Goal: Task Accomplishment & Management: Complete application form

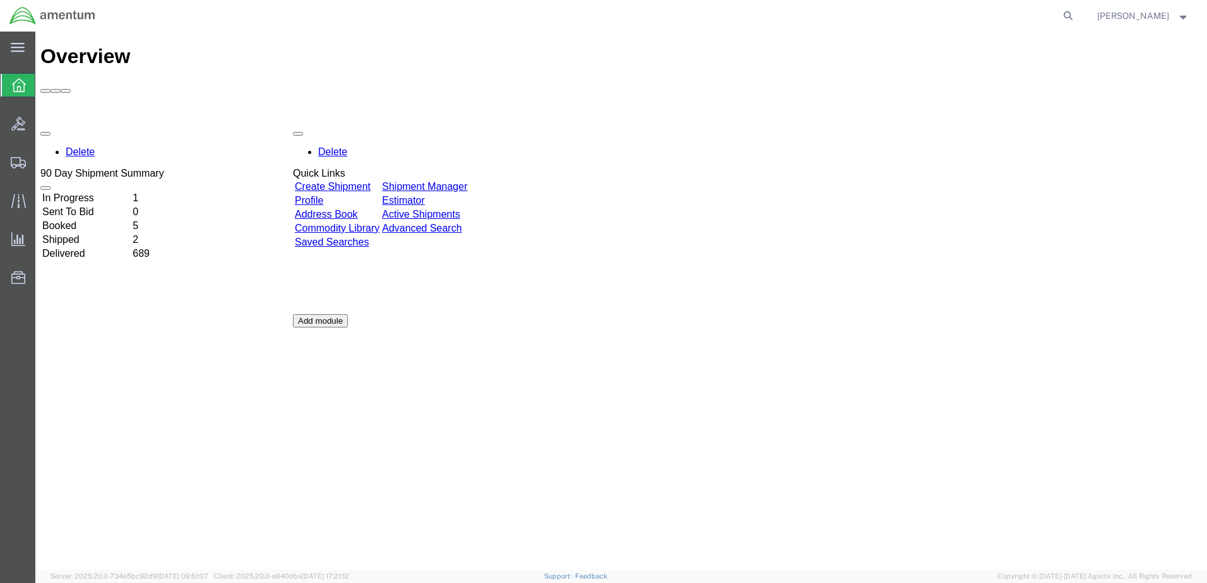
click at [353, 181] on link "Create Shipment" at bounding box center [333, 186] width 76 height 11
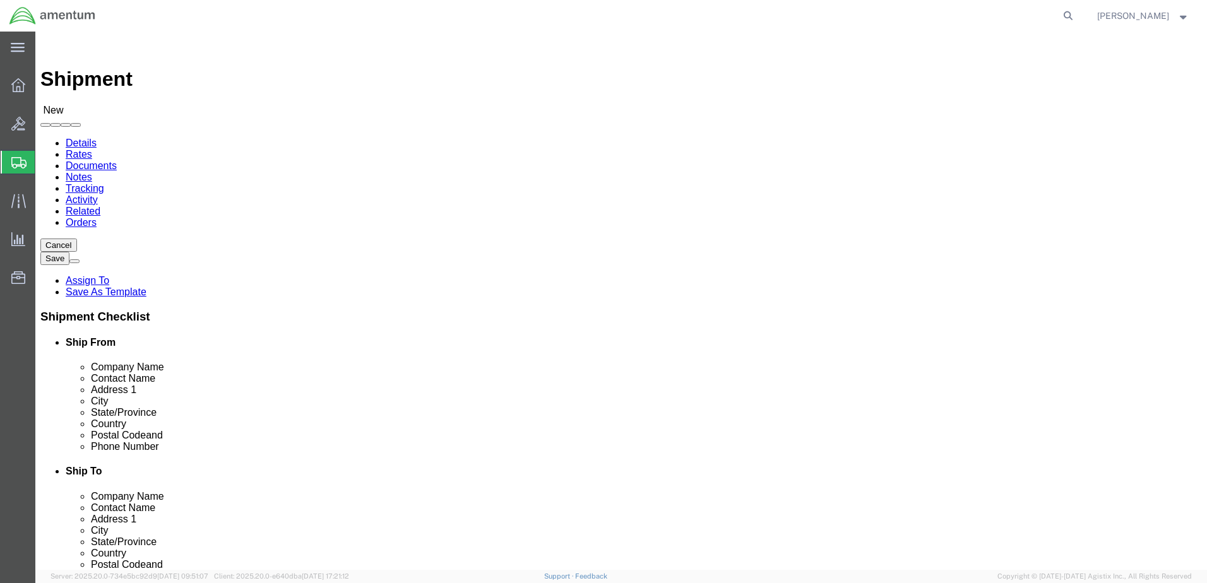
select select
drag, startPoint x: 215, startPoint y: 237, endPoint x: 242, endPoint y: 237, distance: 27.1
select select "MYPROFILE"
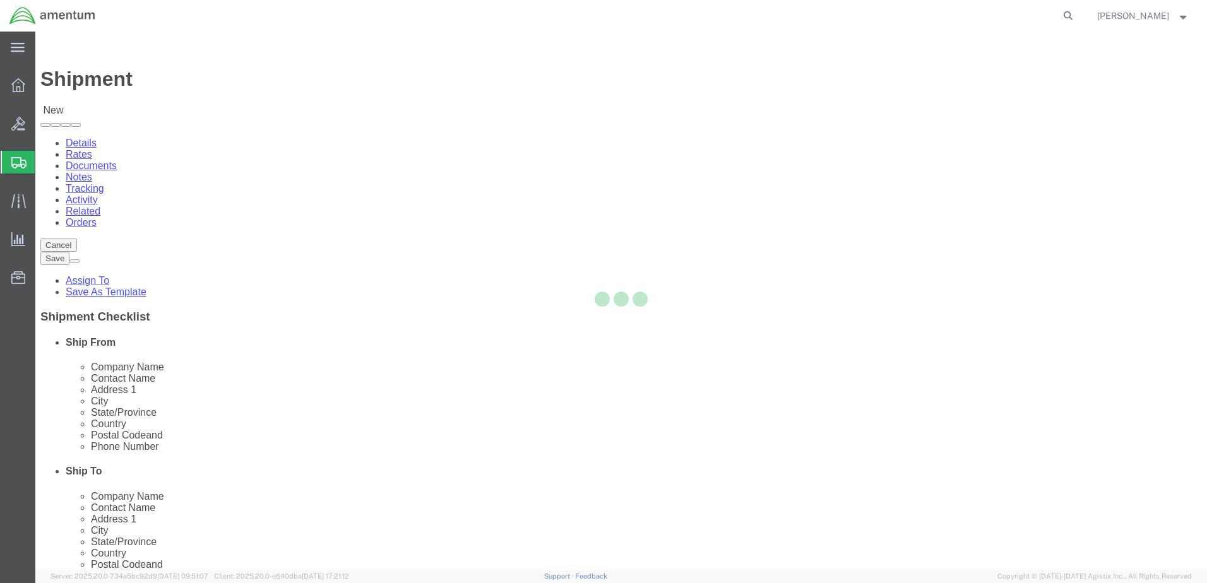
type input "Amentum Services, Inc."
type input "[PERSON_NAME]"
type input "Hangar 1002, [GEOGRAPHIC_DATA]"
type input "[GEOGRAPHIC_DATA]"
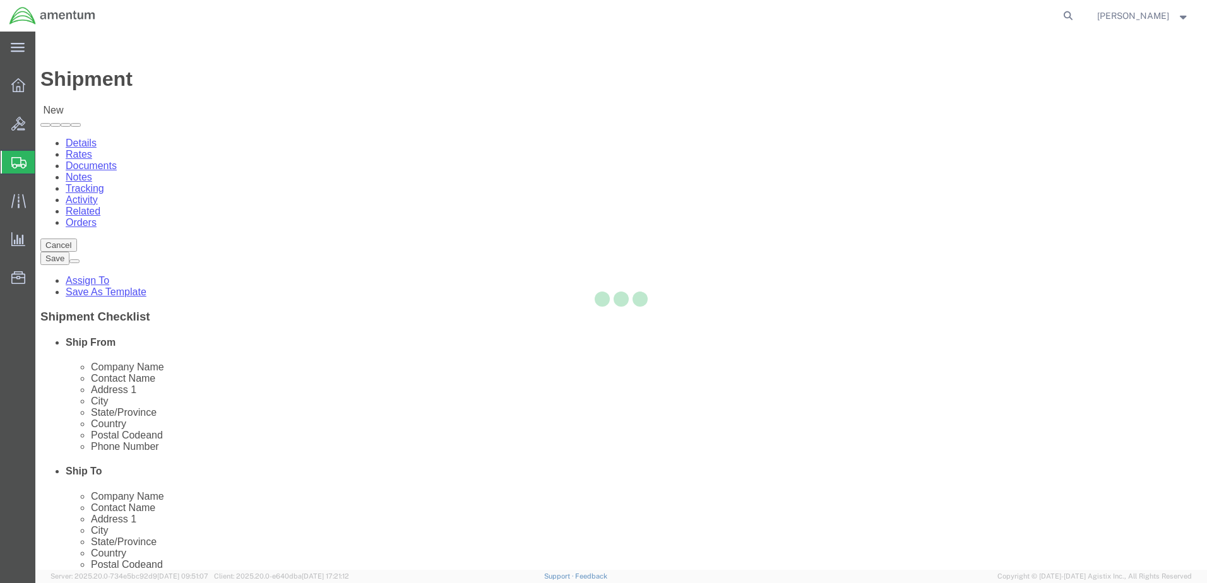
type input "32212"
type input "9049806801"
type input "[PERSON_NAME][EMAIL_ADDRESS][PERSON_NAME][DOMAIN_NAME]"
checkbox input "true"
select select "FL"
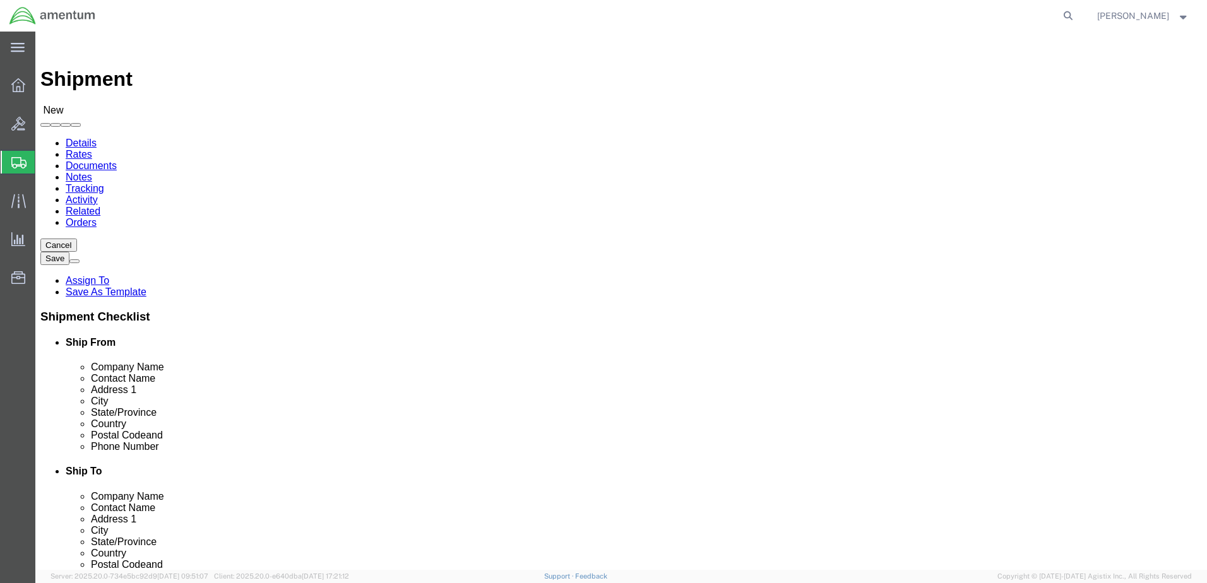
type input "dtm"
select select "49921"
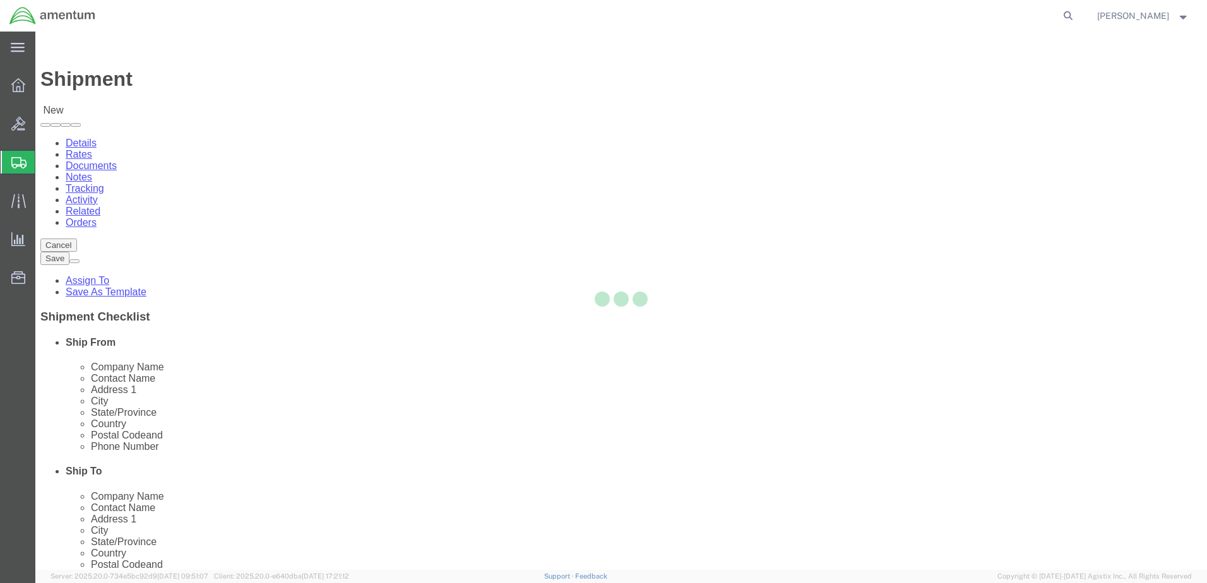
type input "Amentum Services, Inc"
type input "[PERSON_NAME]"
type input "[STREET_ADDRESS]"
type input "Building 1422"
type input "Selfridge"
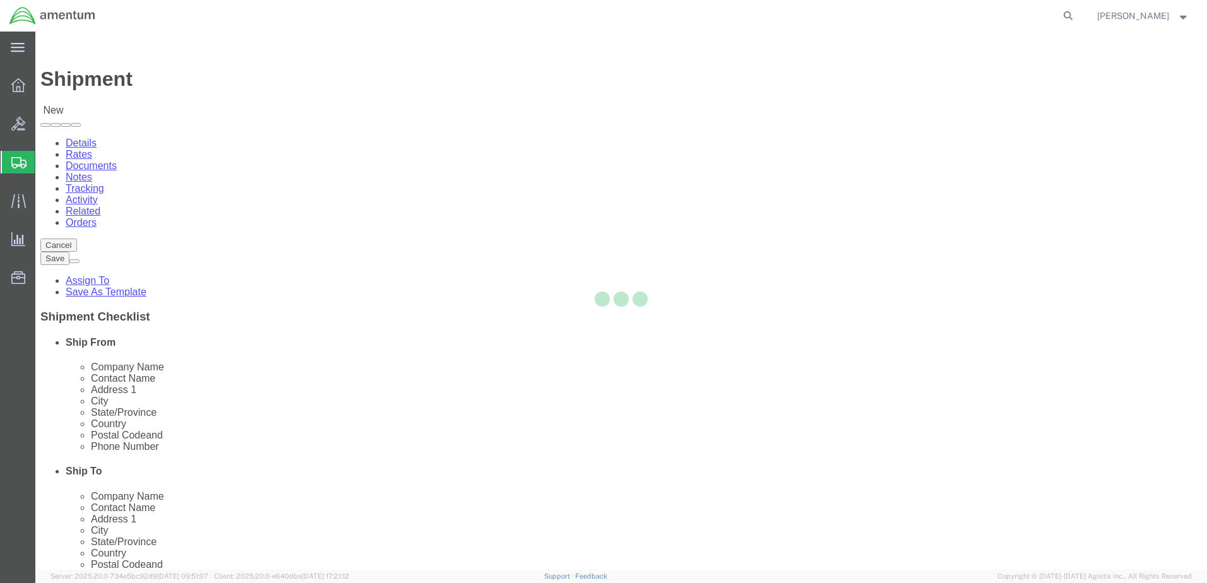
type input "48045"
type input "[PHONE_NUMBER]"
type input "[PERSON_NAME][EMAIL_ADDRESS][PERSON_NAME][DOMAIN_NAME]"
checkbox input "true"
select select "MI"
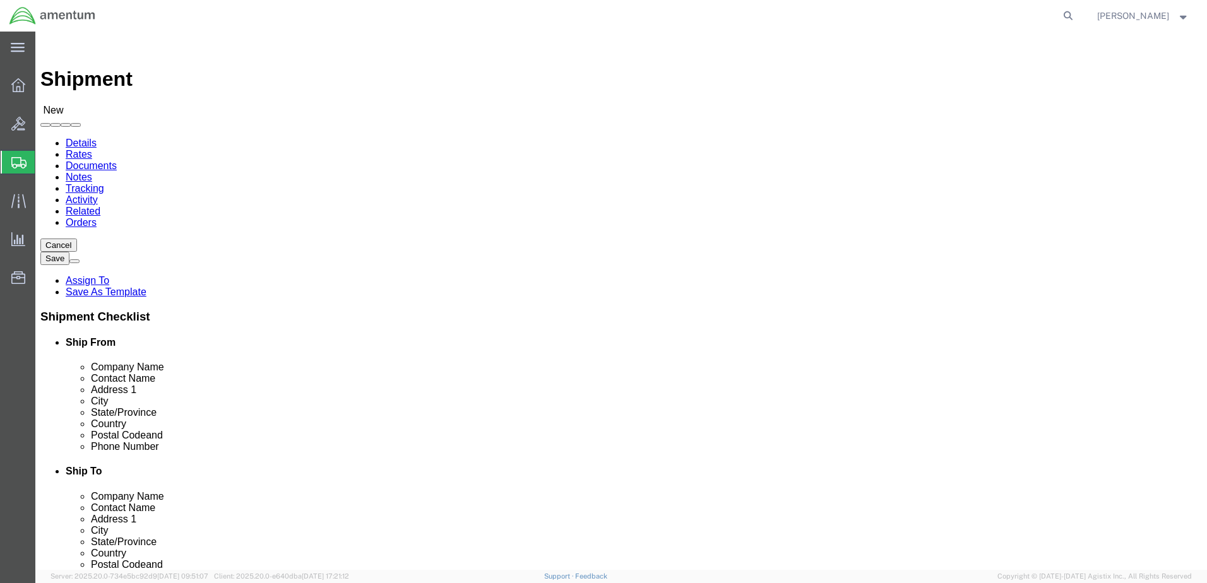
drag, startPoint x: 721, startPoint y: 263, endPoint x: 616, endPoint y: 252, distance: 105.9
click div "Location CBP_Selfridge, [GEOGRAPHIC_DATA] Lakes_DTM My Profile Location [PHONE_…"
paste input "[PERSON_NAME]"
type input "[PERSON_NAME]"
drag, startPoint x: 815, startPoint y: 458, endPoint x: 528, endPoint y: 413, distance: 290.6
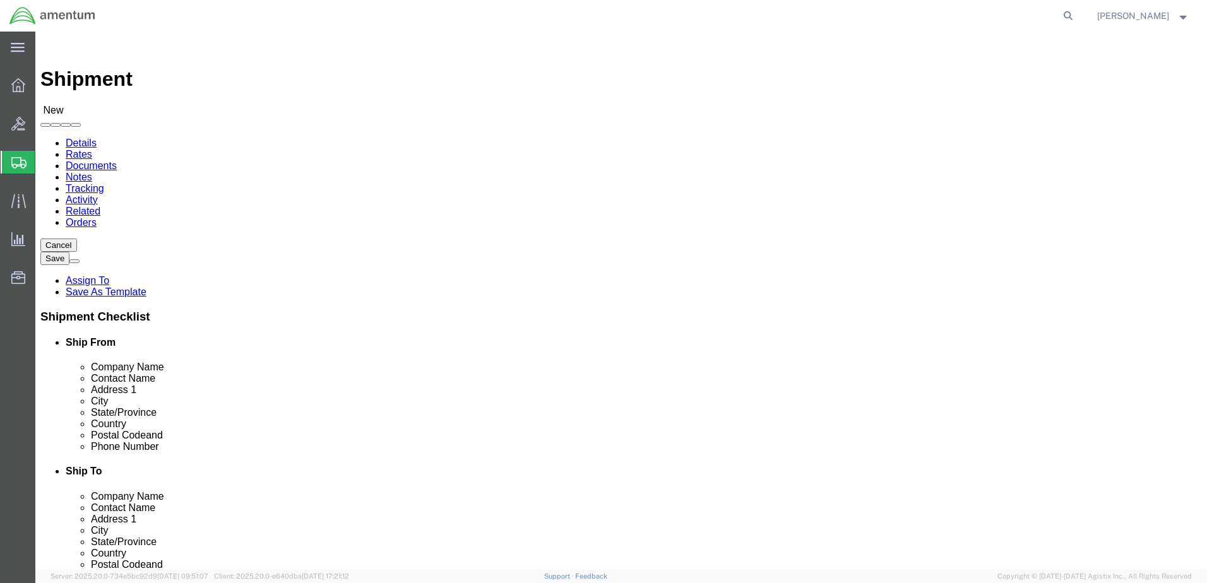
click div "Location CBP_Selfridge, [GEOGRAPHIC_DATA] Lakes_DTM My Profile Location [PHONE_…"
paste input "[PERSON_NAME].[PERSON_NAME]"
type input "[PERSON_NAME][EMAIL_ADDRESS][PERSON_NAME][DOMAIN_NAME]"
click span
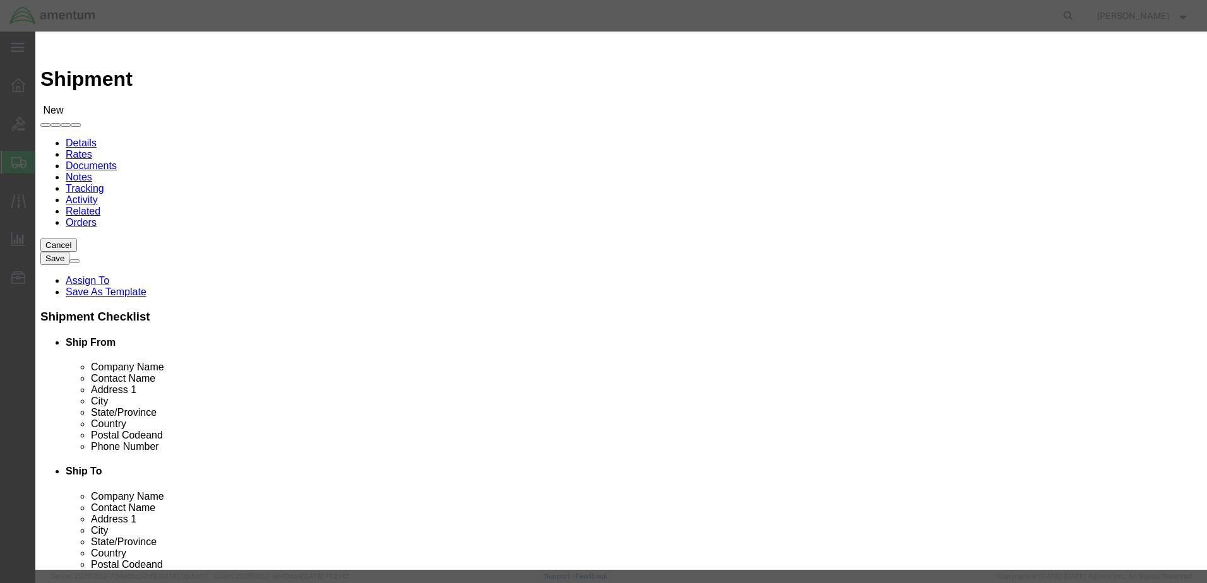
click input "checkbox"
checkbox input "true"
click button "Save"
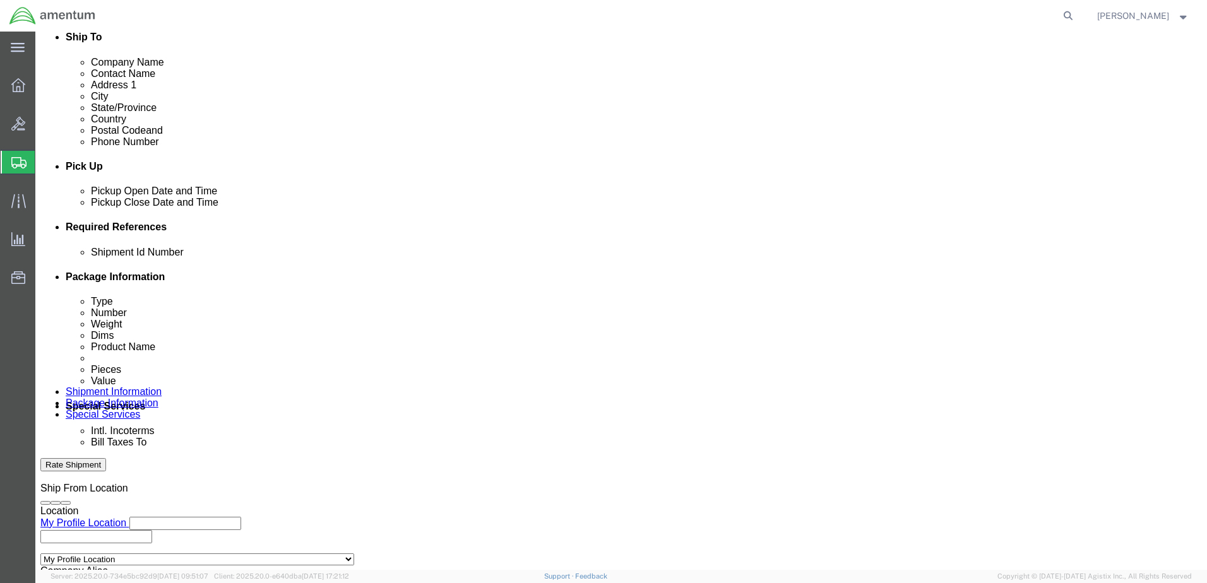
scroll to position [442, 0]
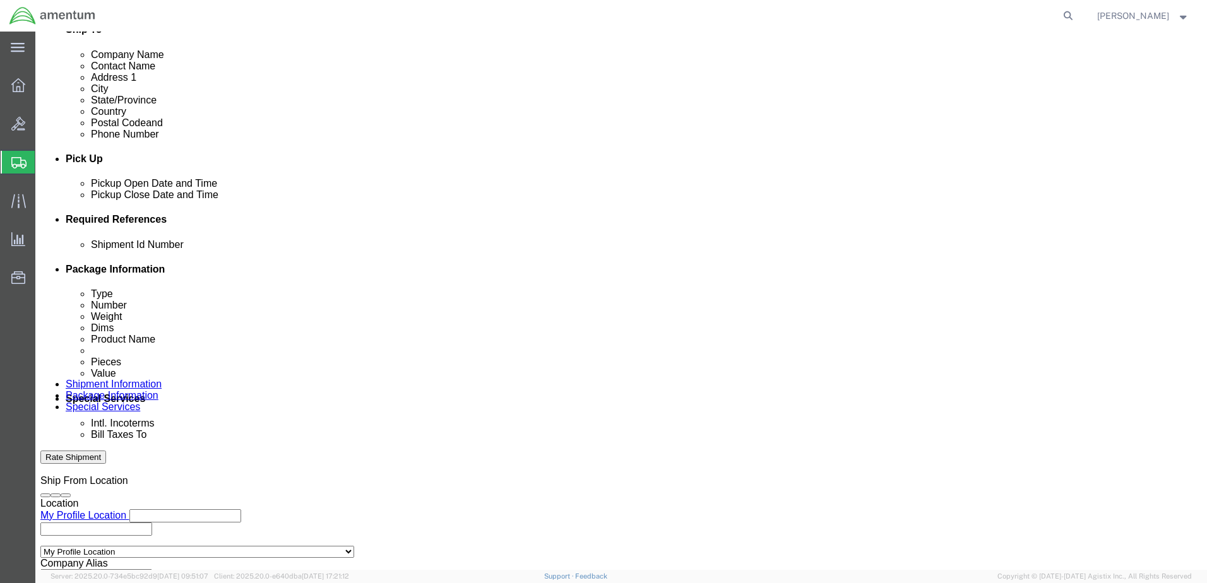
click div "[DATE] 8:00 AM"
type input "9:00 AM"
click button "Apply"
click div "[DATE] 10:00 AM"
type input "4:00 PM"
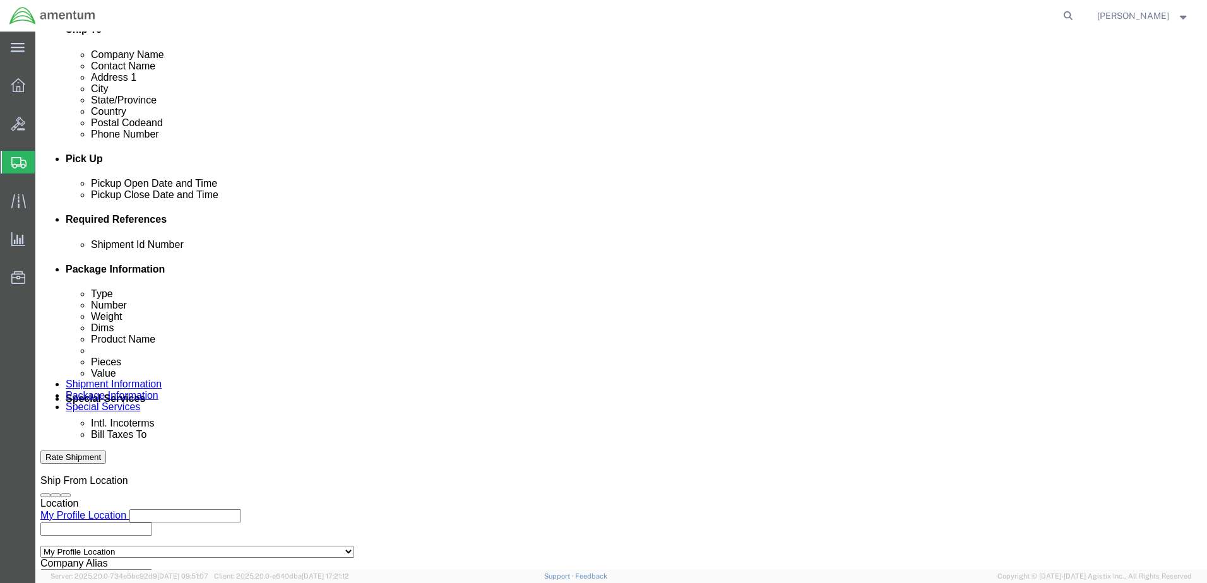
click button "Apply"
click select "Select Air Less than Truckload Multi-Leg Ocean Freight Rail Small Parcel Truckl…"
select select "SMAL"
click select "Select Air Less than Truckload Multi-Leg Ocean Freight Rail Small Parcel Truckl…"
click button "Add reference"
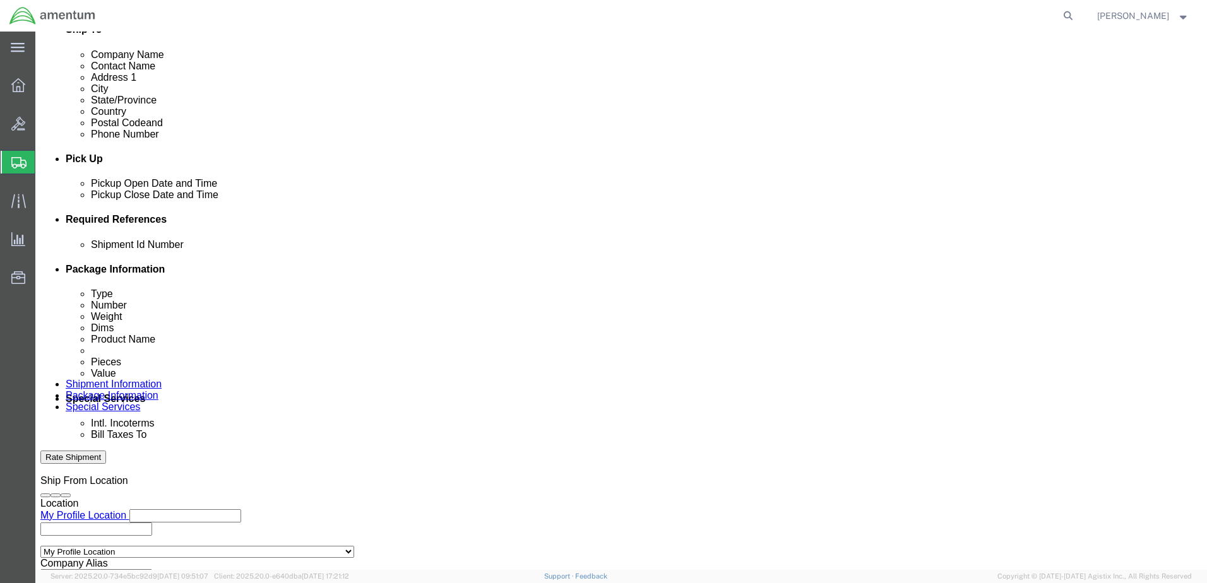
click button "Add reference"
click input "text"
type input "616-010637"
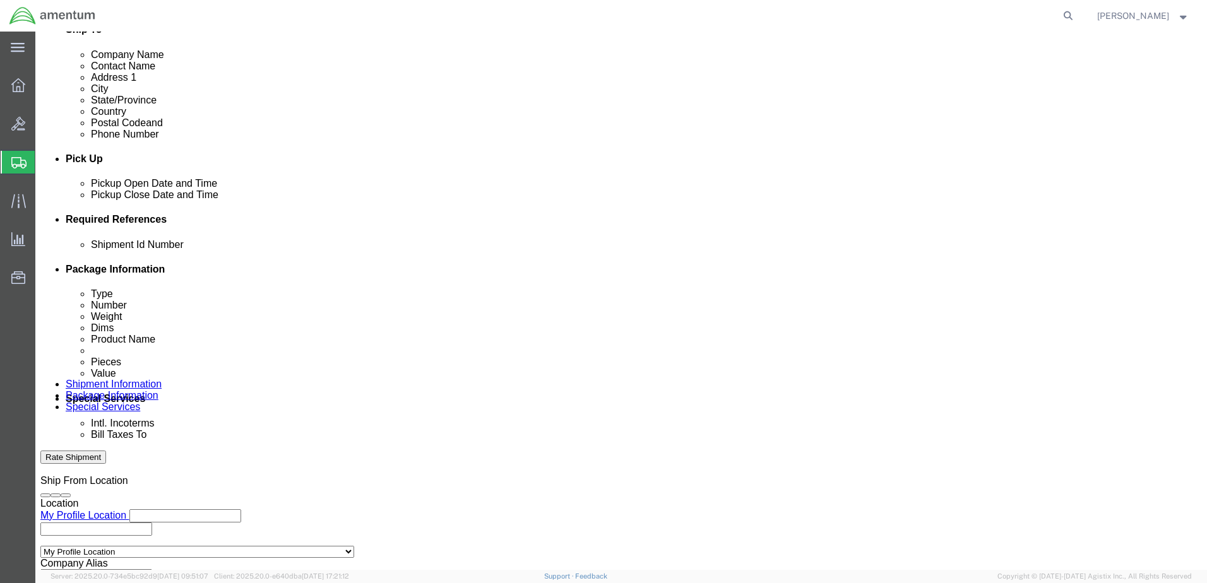
click select "Select Account Type Activity ID Airline Appointment Number ASN Batch Request # …"
select select "CUSTREF"
click select "Select Account Type Activity ID Airline Appointment Number ASN Batch Request # …"
click input "text"
type input "MONITOR"
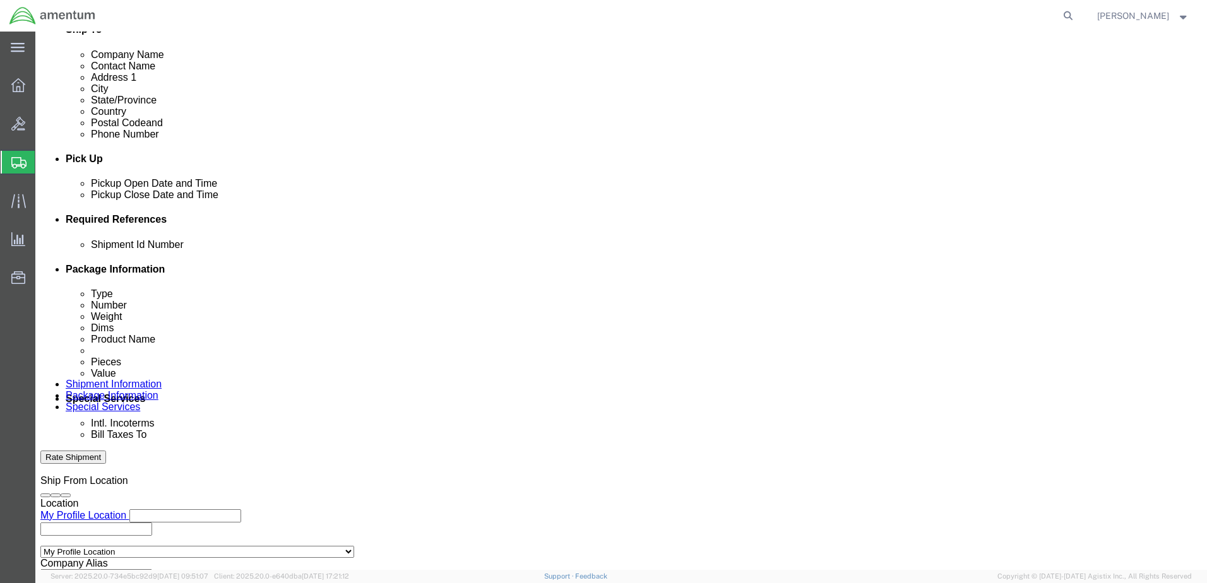
select select "SERLNUM"
type input "15993001"
click button "Add reference"
click select "Select Account Type Activity ID Airline Appointment Number ASN Batch Request # …"
select select "DEPT"
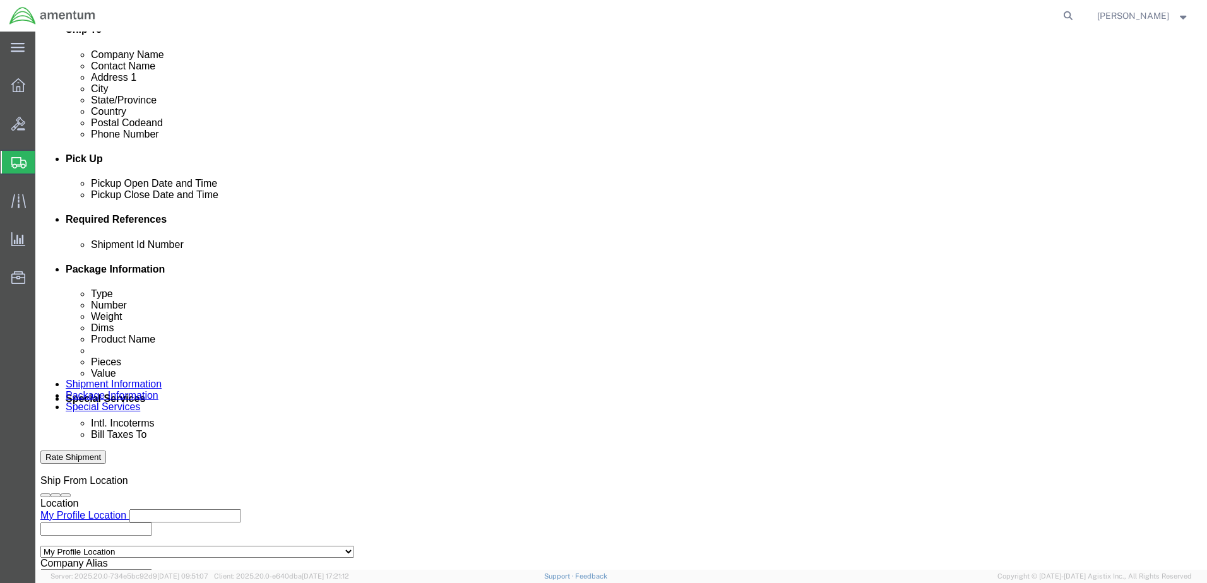
click select "Select Account Type Activity ID Airline Appointment Number ASN Batch Request # …"
click div "Select Account Type Activity ID Airline Appointment Number ASN Batch Request # …"
click input "text"
type input "CBP"
click button "Add reference"
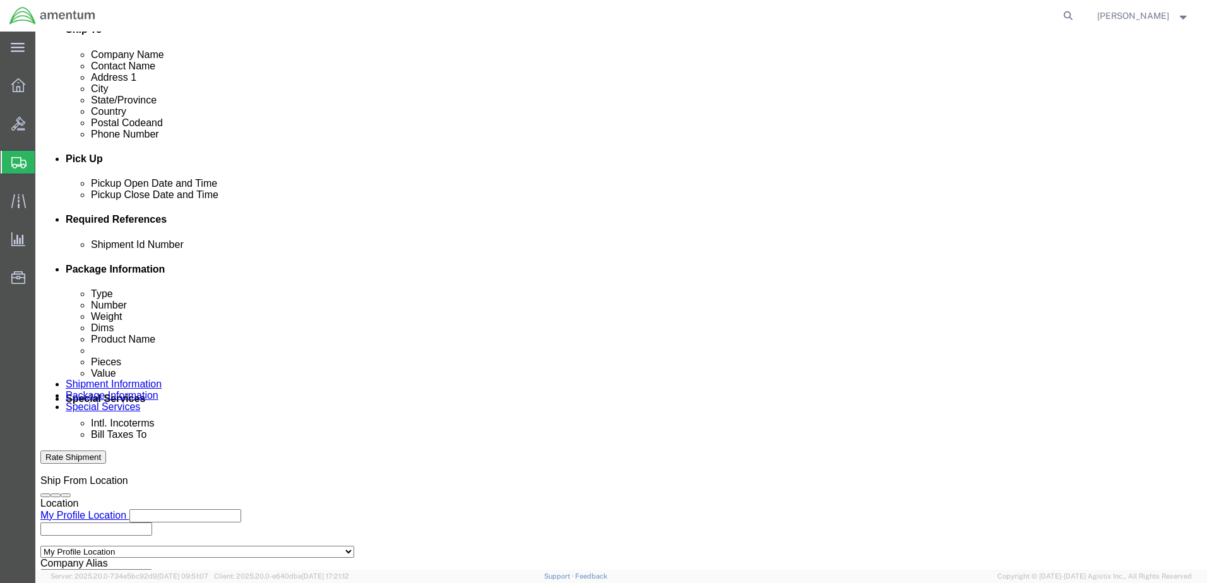
click select "Select Account Type Activity ID Airline Appointment Number ASN Batch Request # …"
select select "GLCD"
click select "Select Account Type Activity ID Airline Appointment Number ASN Batch Request # …"
select select "PROJNUM"
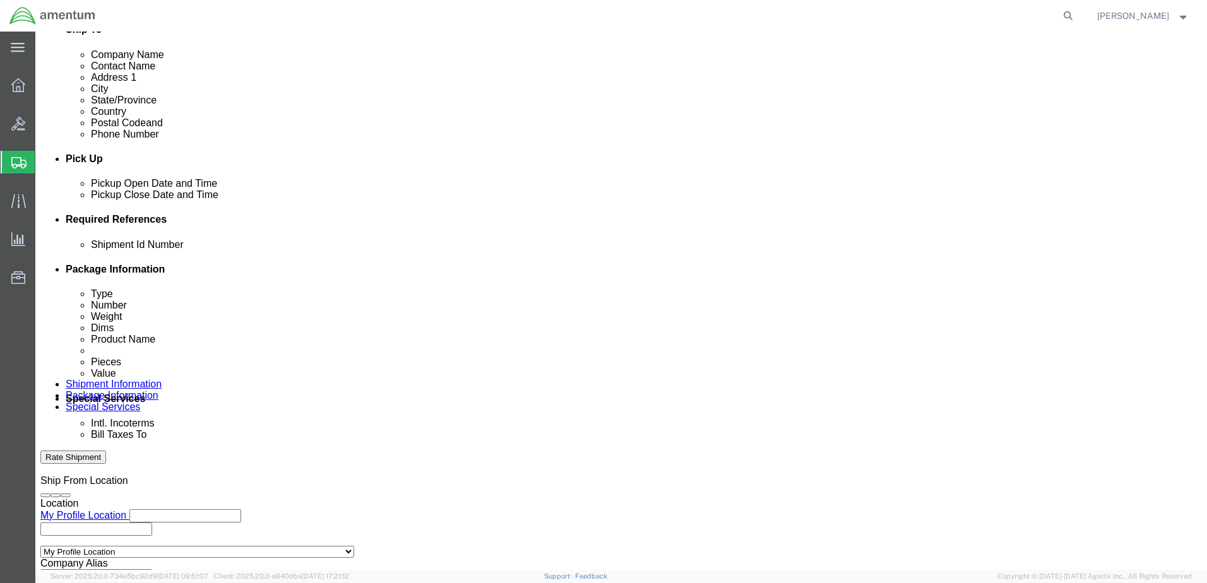
click select "Select Account Type Activity ID Airline Appointment Number ASN Batch Request # …"
drag, startPoint x: 485, startPoint y: 360, endPoint x: 495, endPoint y: 357, distance: 10.6
click input "text"
type input "6618.03.03.2219.000.EJA.0000"
click input "text"
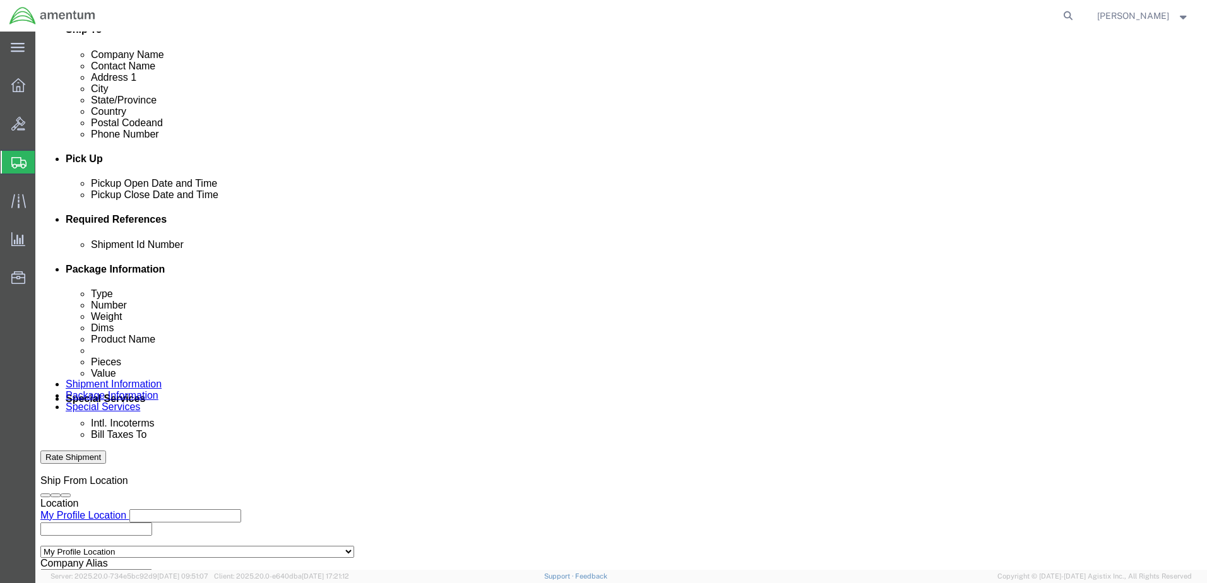
click input "6618.03.03.2219.000.EJA.0000"
paste input "6618.03.03.2219.000.EJA.0000"
type input "6618.03.03.2219.000.EJA.0000"
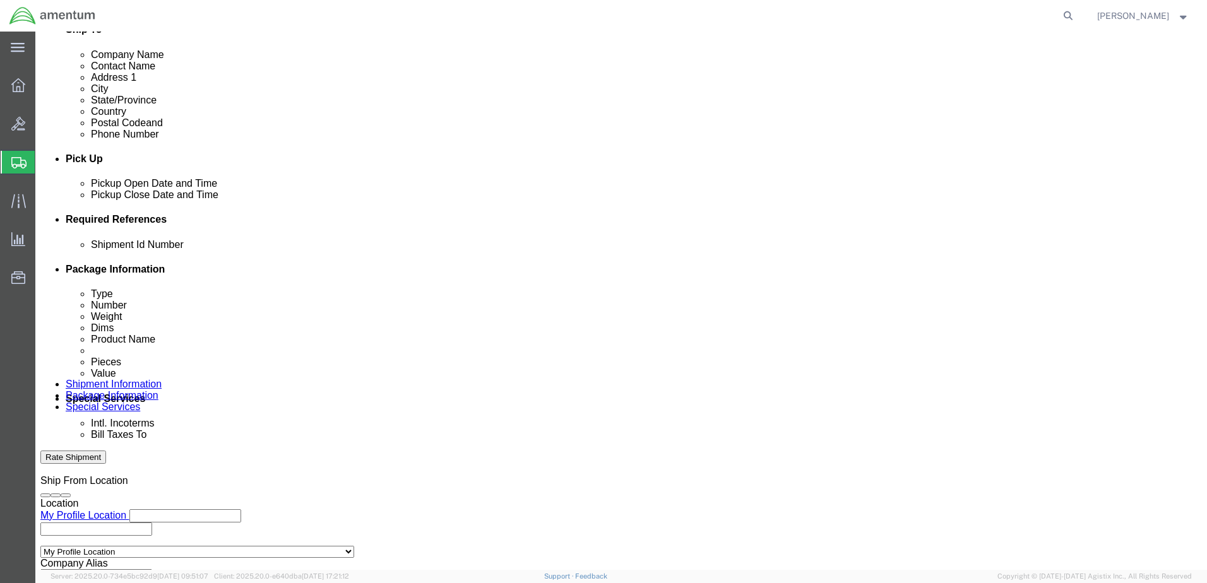
click input "6618.03.03.2219.000.EJA.0000"
type input "6618.04.03.2219.000.EJA.0000"
paste input "4"
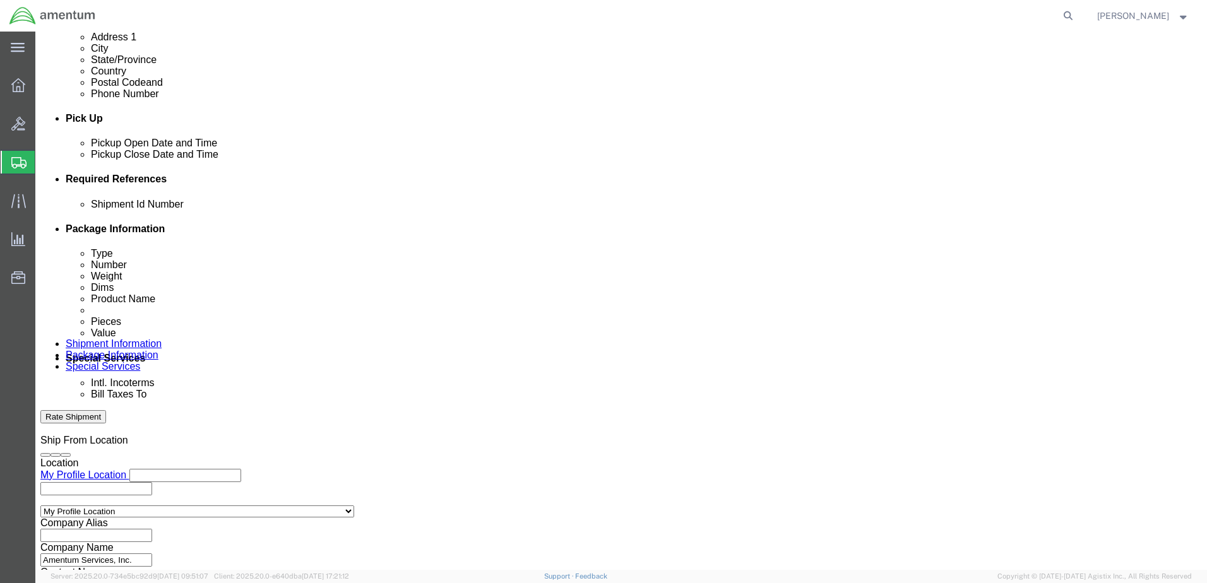
scroll to position [572, 0]
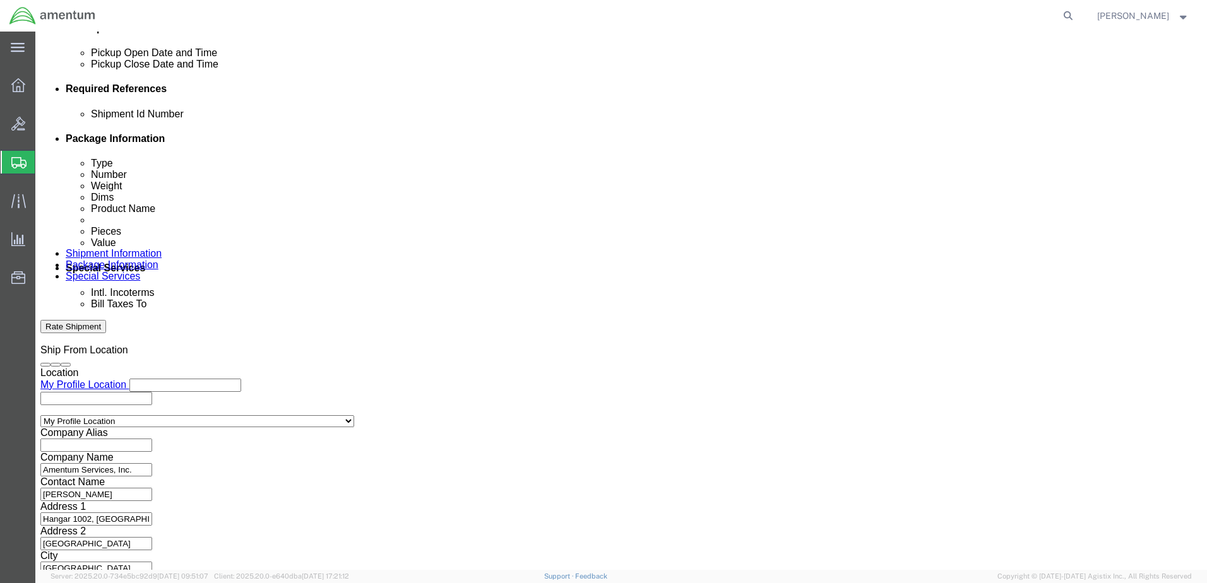
type input "6618.04.03.2219.000.EJA.0000"
click button "Continue"
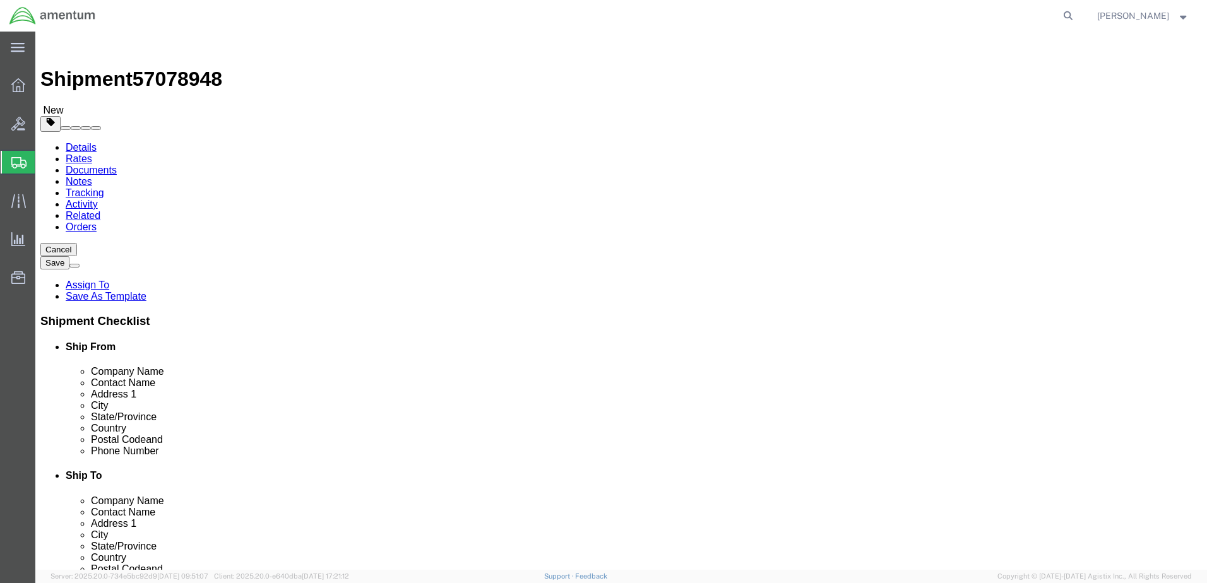
click select "Select Bale(s) Basket(s) Bolt(s) Bottle(s) Buckets Bulk Bundle(s) Can(s) Cardbo…"
select select "CBOX"
click select "Select Bale(s) Basket(s) Bolt(s) Bottle(s) Buckets Bulk Bundle(s) Can(s) Cardbo…"
click input "text"
type input "20"
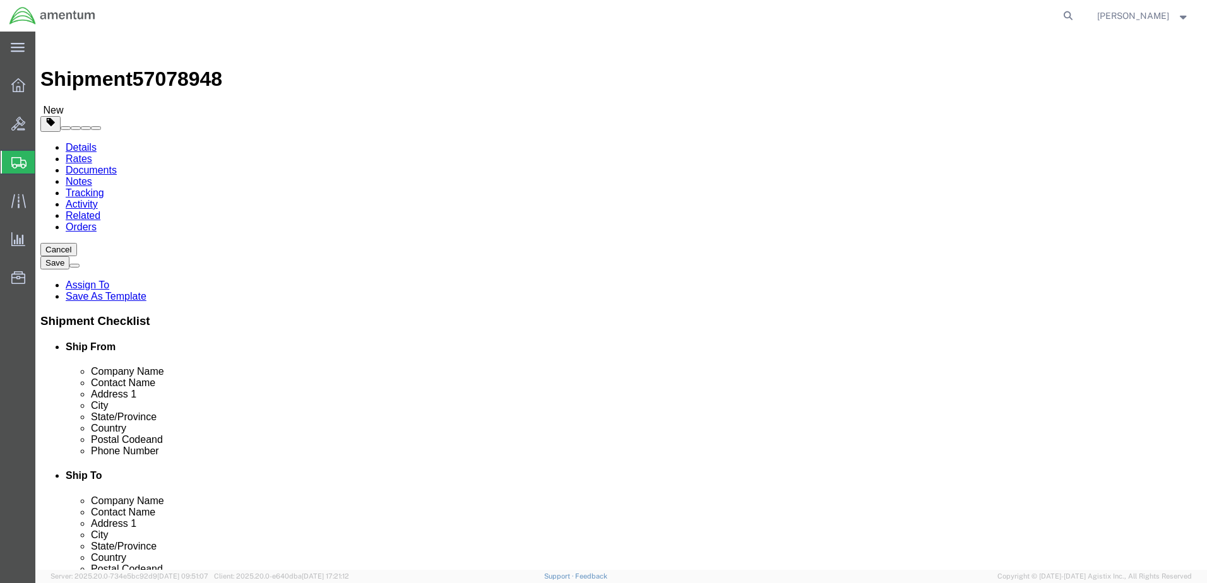
type input "15"
type input "8.5"
type input "12"
click div "Package Content # 1 1 x Cardboard Box(es) Package Type Select Bale(s) Basket(s)…"
click link "Add Content"
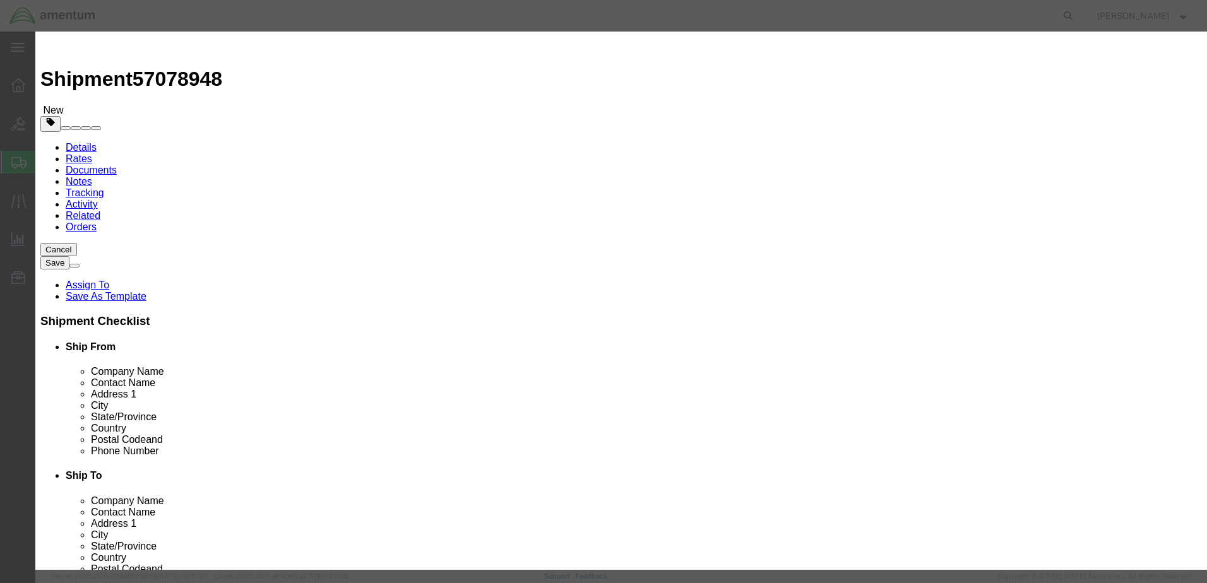
click input "text"
type input "MPM1701-11229"
click td "Name: MONITOR, 17ININ"
select select "USD"
type input "MONITOR, 17ININ"
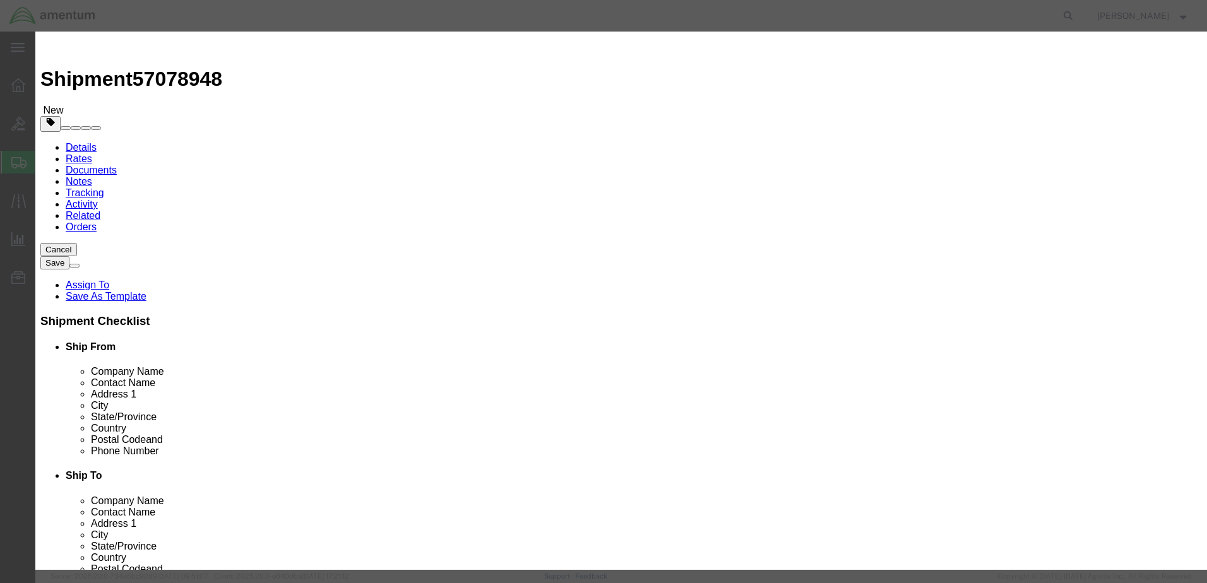
type input "MPM1701-11229"
type input "MONITOR, 17ININ"
click input "text"
paste input "6618.04.03.2219.000.EJA.0000"
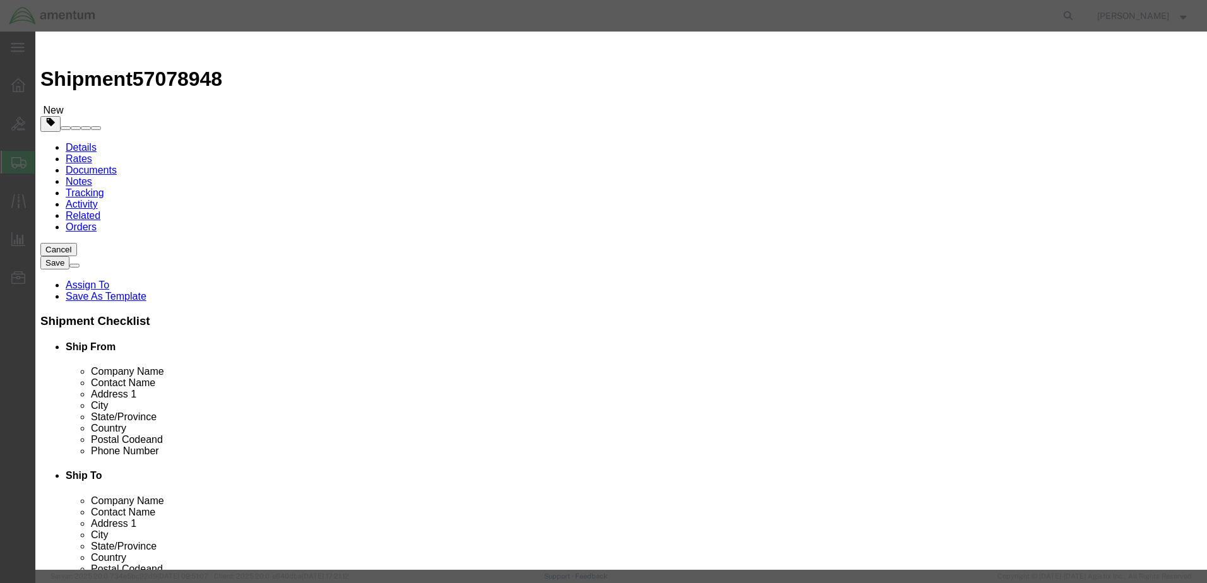
type input "6618.04.03.2219.000.EJA.0000"
click input "text"
paste input "6618.04.03.2219.000.EJA.0000"
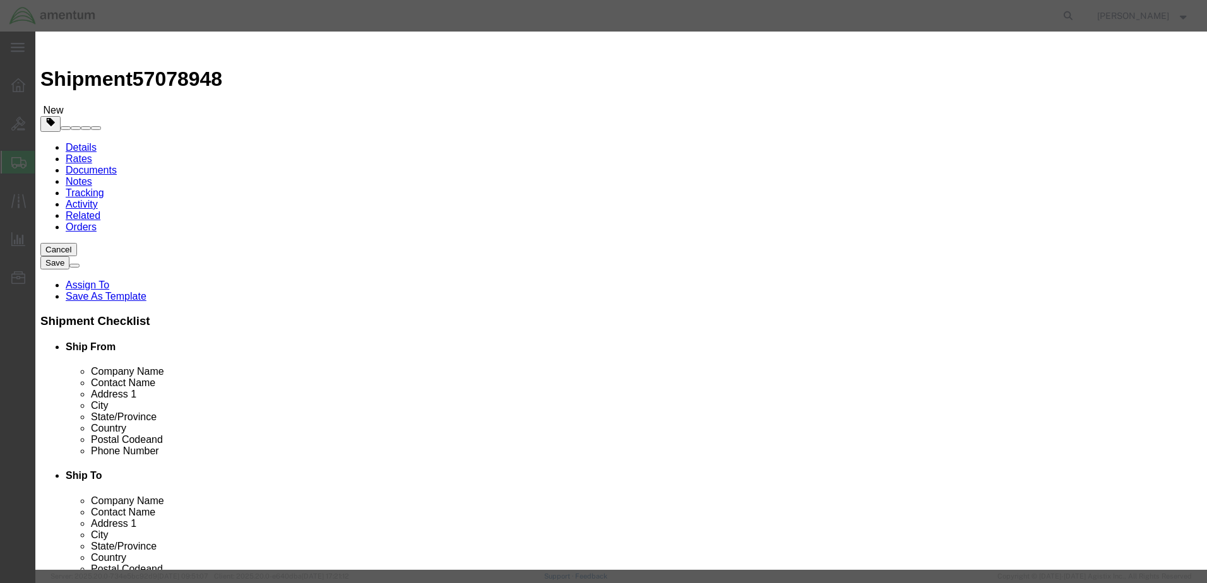
type input "6618.04.03.2219.000.EJA.0000"
click select "Select Account Type Activity ID Airline Appointment Number ASN Batch Number Bil…"
select select "GLCD"
click select "Select Account Type Activity ID Airline Appointment Number ASN Batch Number Bil…"
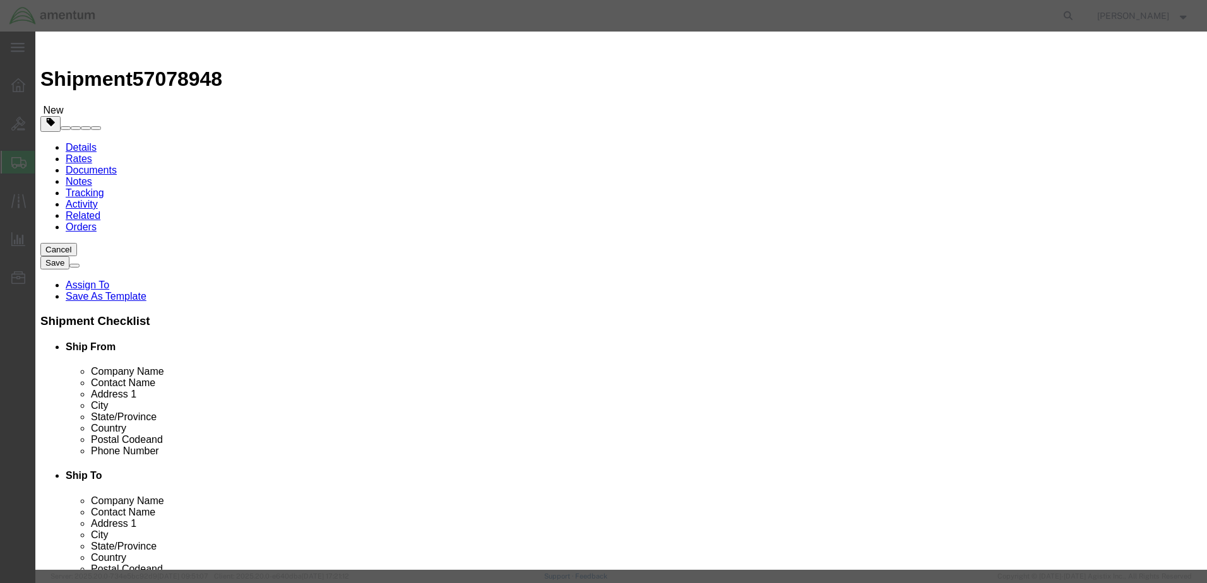
click select "Select Account Type Activity ID Airline Appointment Number ASN Batch Number Bil…"
select select "PROJNUM"
click select "Select Account Type Activity ID Airline Appointment Number ASN Batch Number Bil…"
click input "text"
type input "15993001"
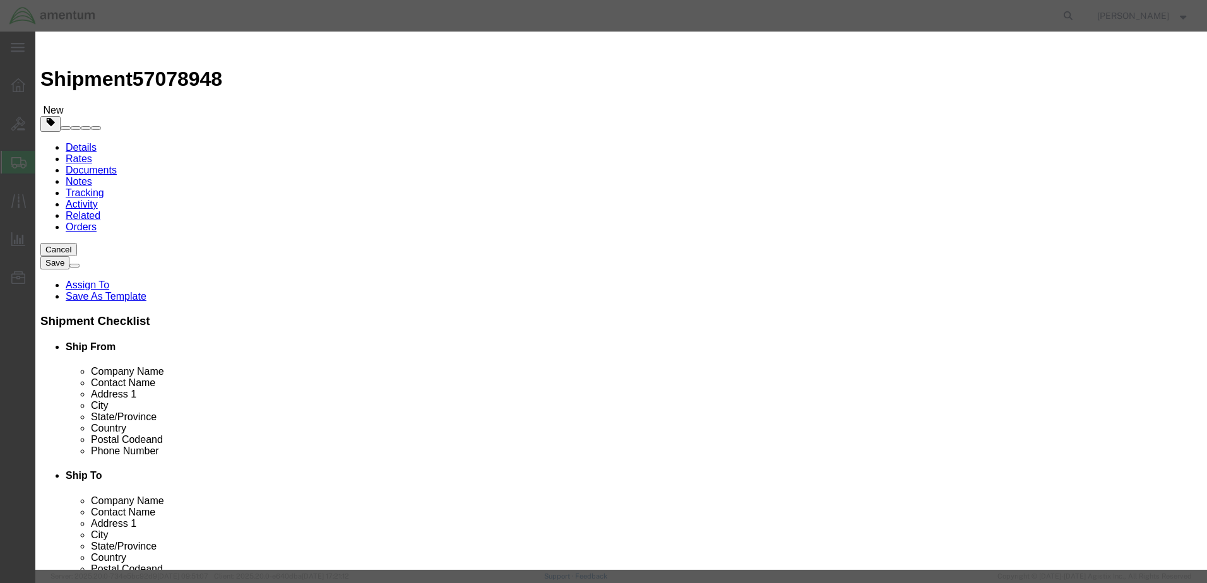
click input "text"
type input "1"
drag, startPoint x: 449, startPoint y: 230, endPoint x: 362, endPoint y: 228, distance: 87.1
click div "MPM1701-11229"
click input "text"
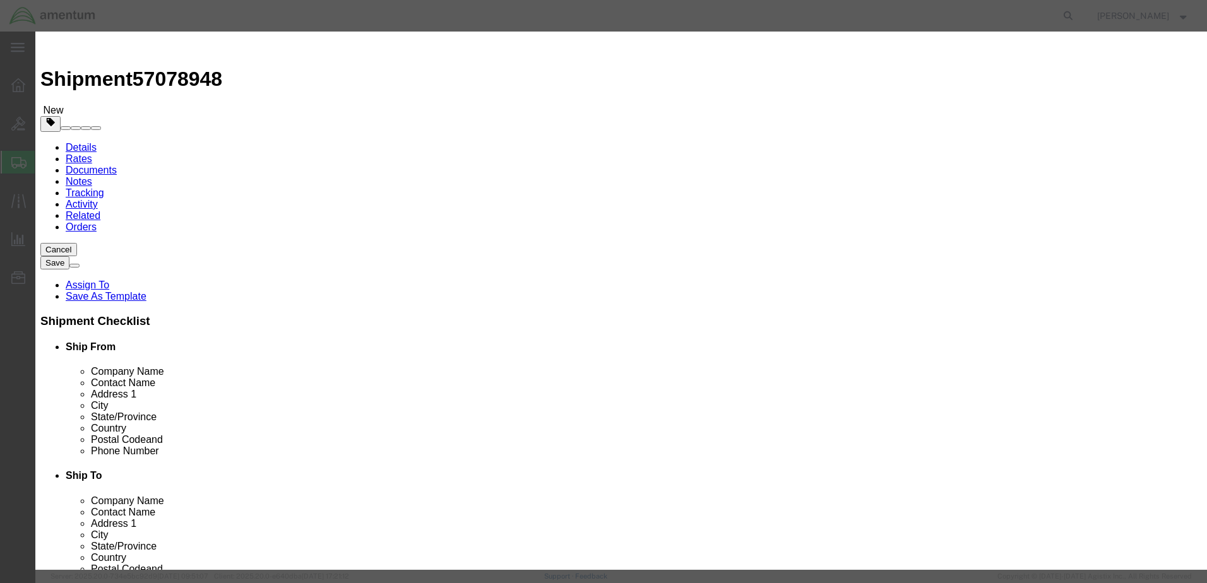
type input "600.00"
click select "Select 50 55 60 65 70 85 92.5 100 125 175 250 300 400"
select select "175"
click select "Select 50 55 60 65 70 85 92.5 100 125 175 250 300 400"
drag, startPoint x: 831, startPoint y: 440, endPoint x: 585, endPoint y: 339, distance: 266.3
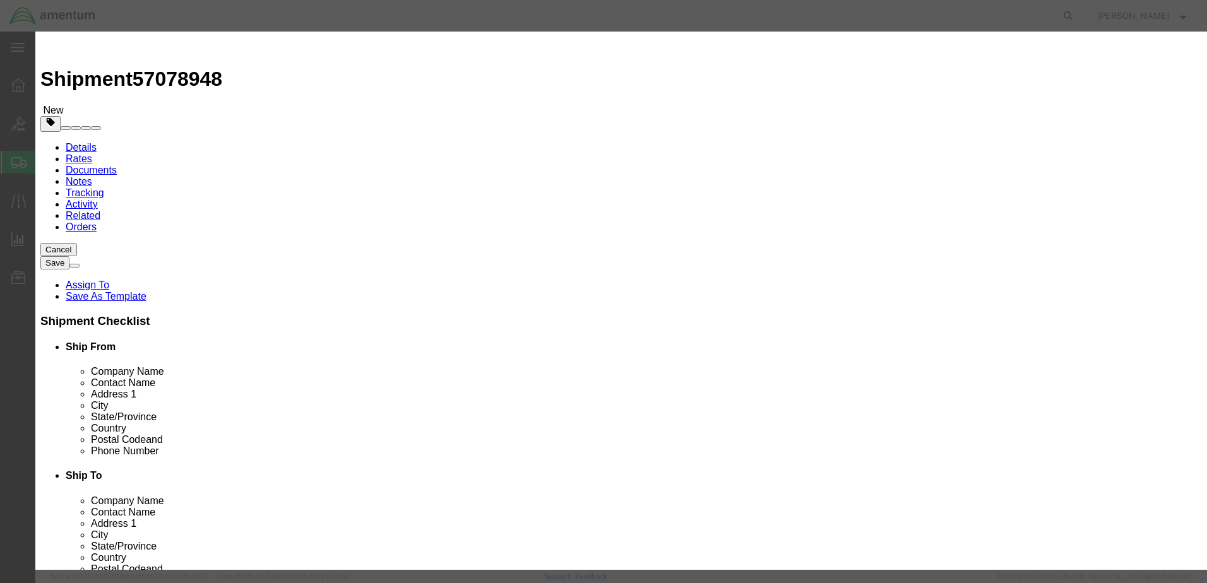
click div "Add content Commodity library Product Name MONITOR, 17ININ Pieces 1 Select Bag …"
click textarea
drag, startPoint x: 854, startPoint y: 440, endPoint x: 837, endPoint y: 426, distance: 21.5
click div "Save & Add Another Save & Close Close"
click textarea "17" MONITOR"
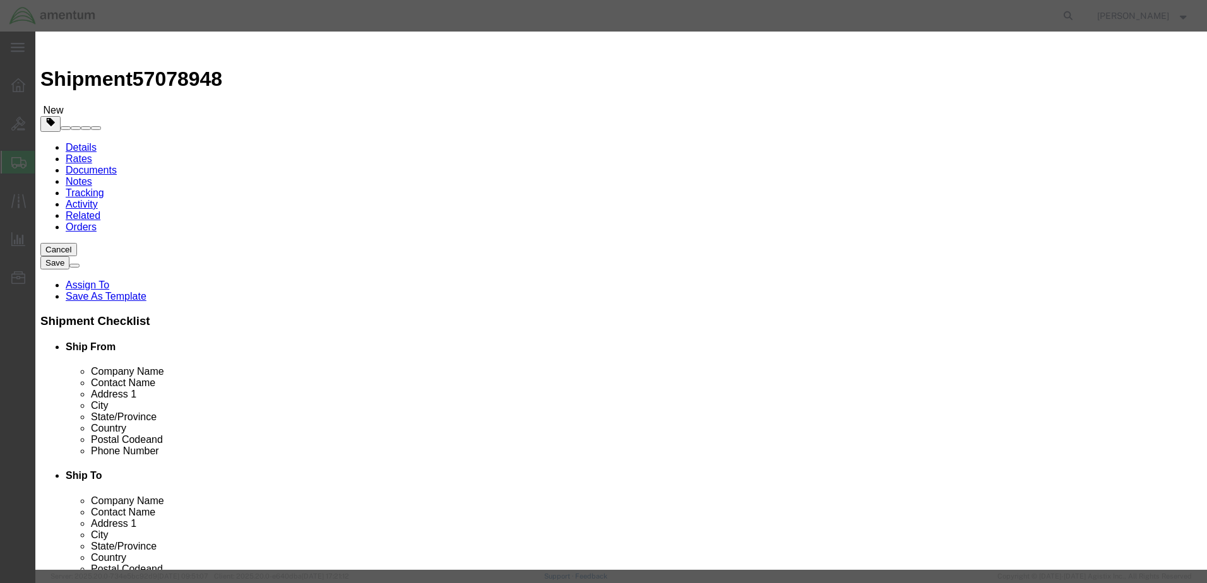
type textarea "CORE SYSTEMS 17" MONITOR"
drag, startPoint x: 844, startPoint y: 435, endPoint x: 471, endPoint y: 217, distance: 432.2
click div "Add content Commodity library Product Name MONITOR, 17ININ Pieces 1 Select Bag …"
click textarea
type textarea "FRAGILE. HANDLE WITH CARE!"
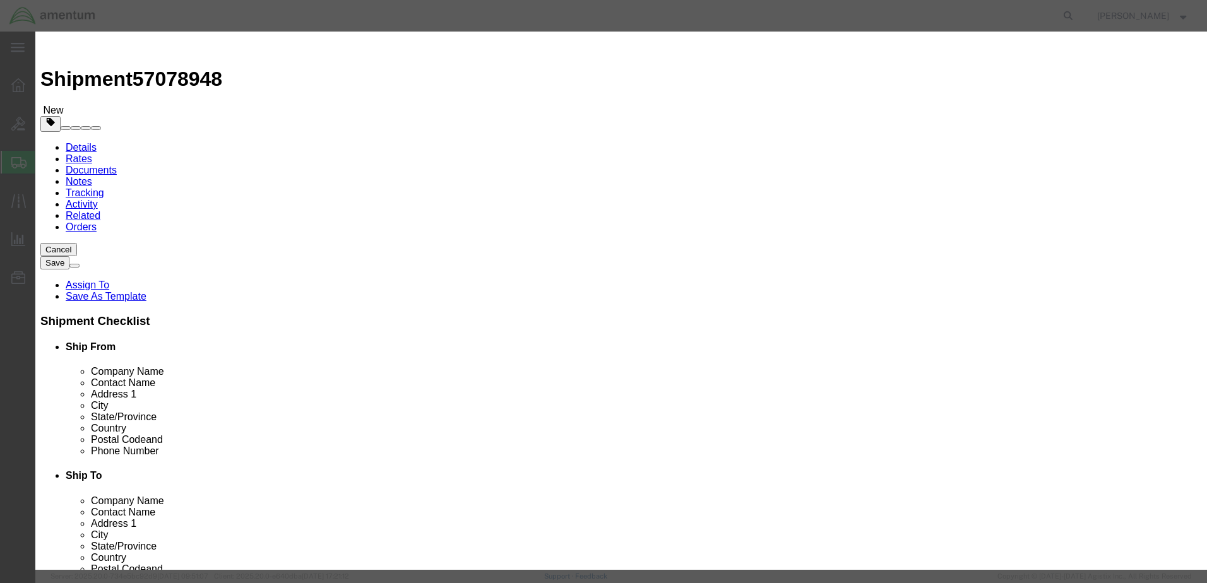
click button "Save & Close"
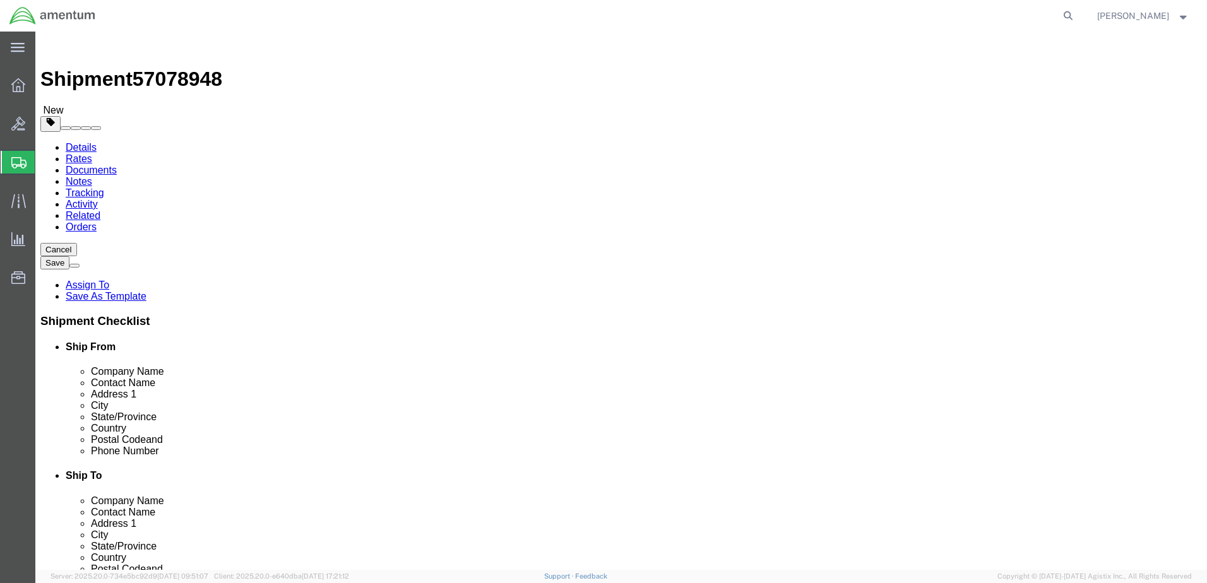
click button "Rate Shipment"
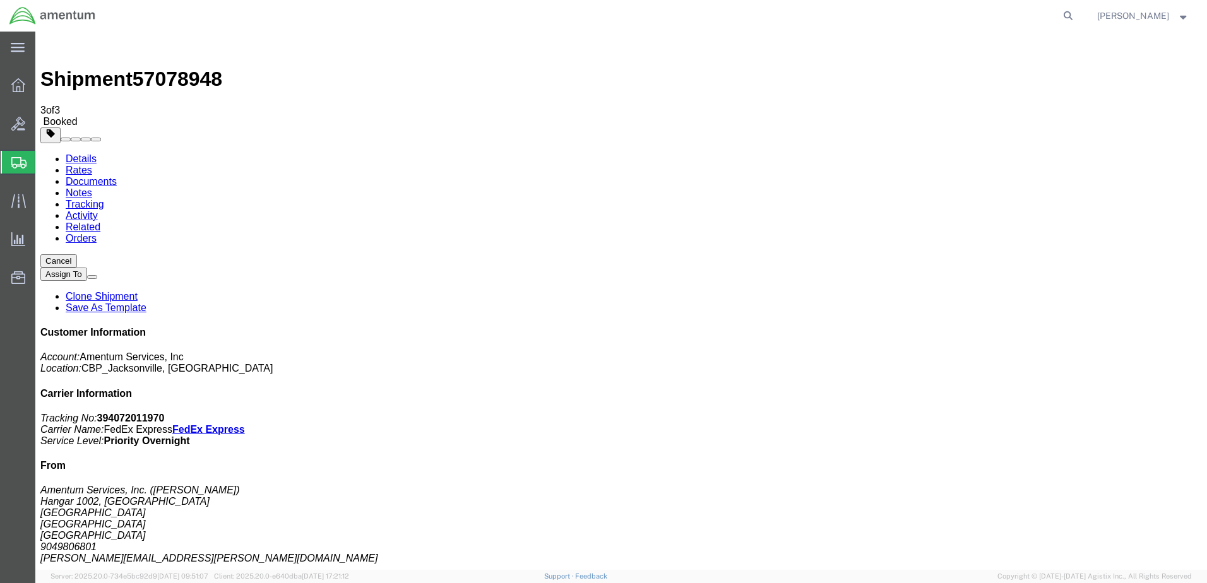
checkbox input "true"
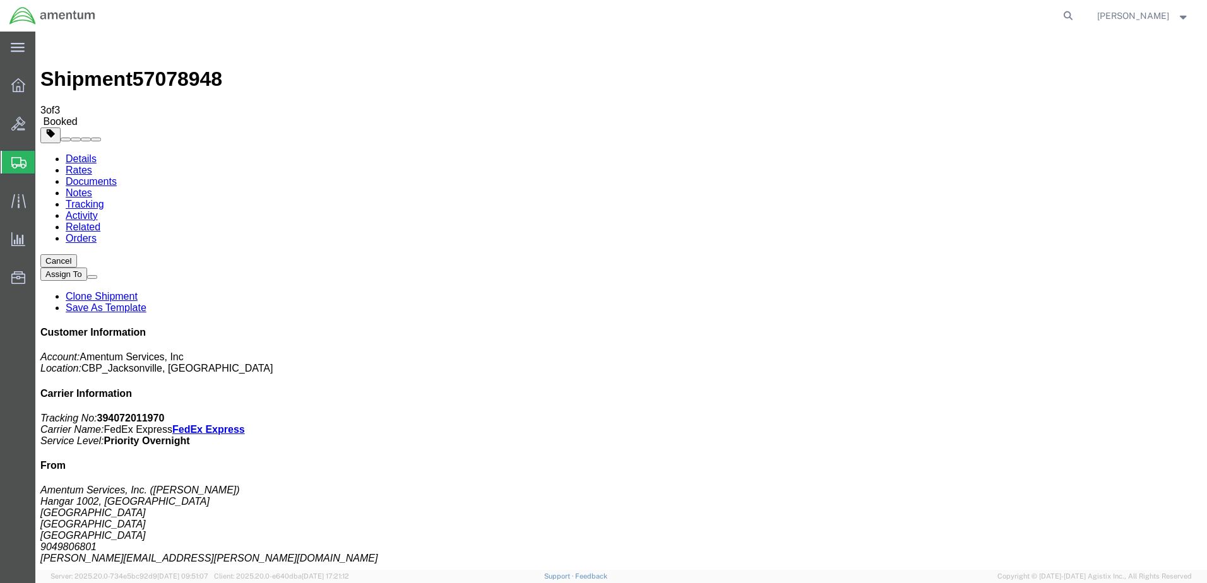
select select "2"
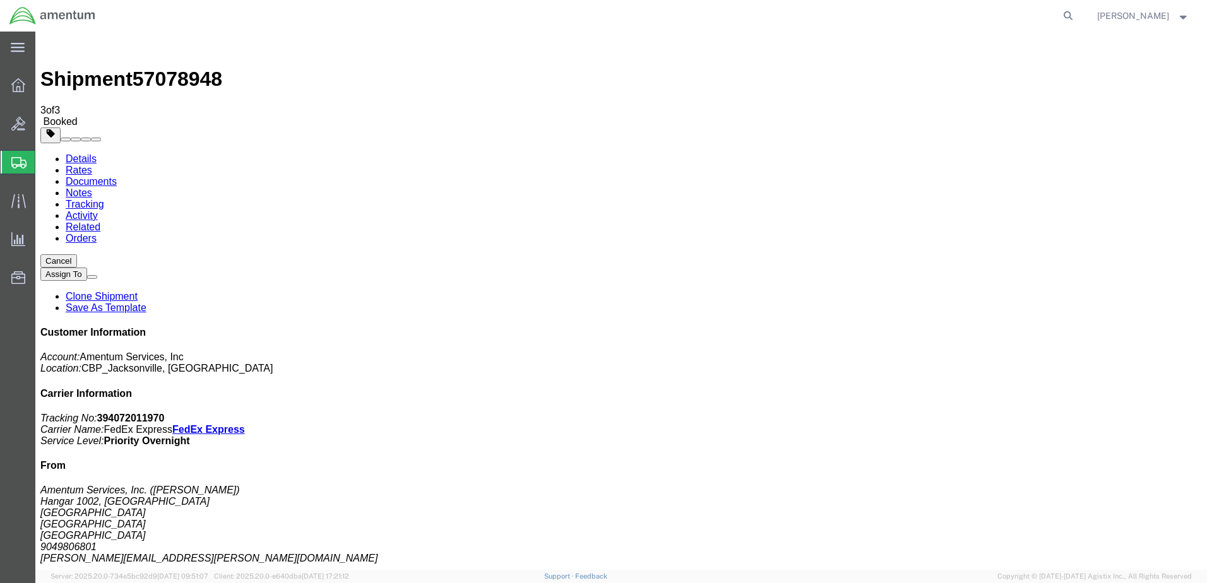
drag, startPoint x: 1032, startPoint y: 196, endPoint x: 1096, endPoint y: 193, distance: 63.8
click at [1096, 413] on p "Tracking No: 394072011970 Carrier Name: FedEx Express FedEx Express Service Lev…" at bounding box center [620, 430] width 1161 height 34
copy b "394072011970"
